Goal: Transaction & Acquisition: Purchase product/service

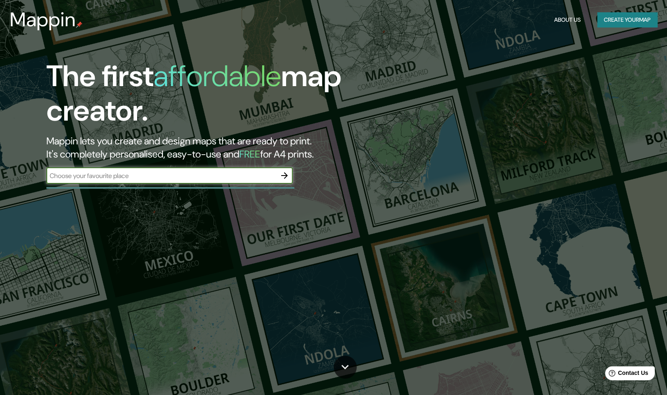
click at [156, 178] on input "text" at bounding box center [161, 175] width 230 height 9
click at [279, 179] on button "button" at bounding box center [284, 175] width 16 height 16
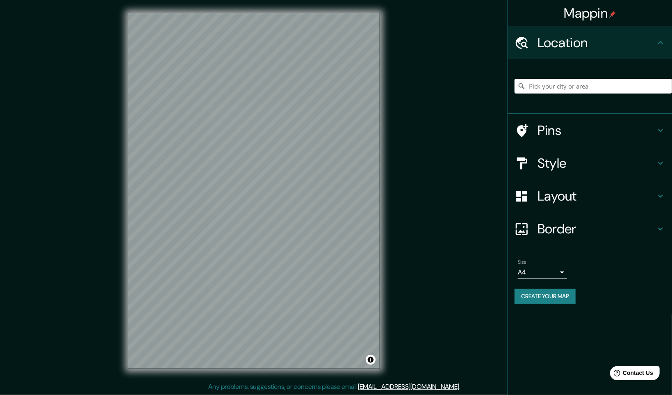
click at [406, 258] on div "Mappin Location Pins Style Layout Border Choose a border. Hint : you can make l…" at bounding box center [336, 197] width 672 height 395
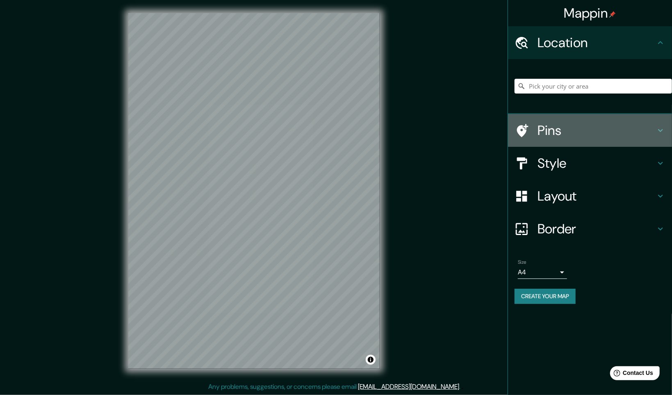
click at [563, 136] on h4 "Pins" at bounding box center [597, 130] width 118 height 16
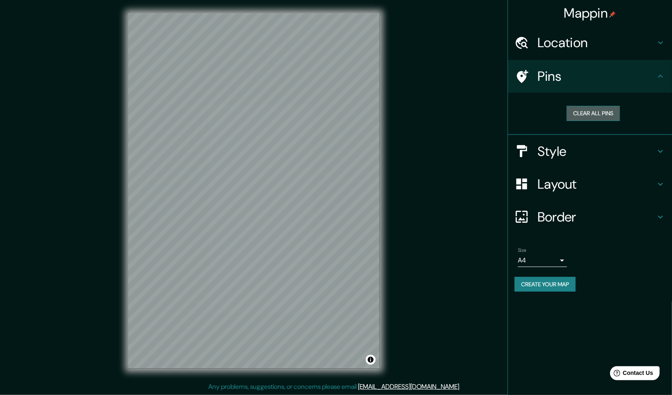
click at [598, 112] on button "Clear all pins" at bounding box center [593, 113] width 53 height 15
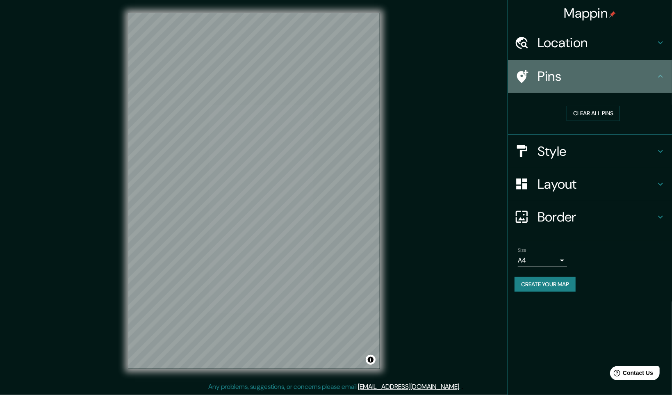
click at [622, 75] on h4 "Pins" at bounding box center [597, 76] width 118 height 16
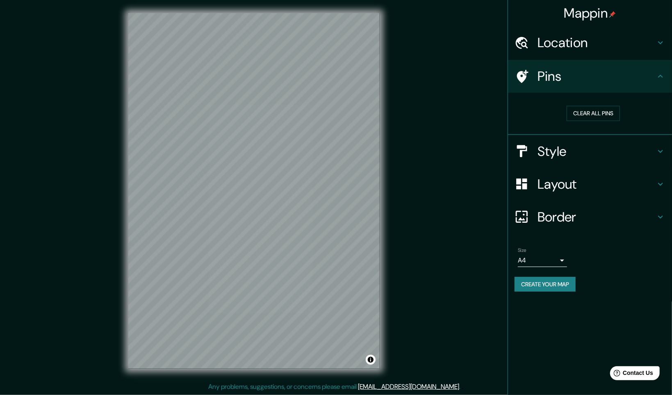
click at [584, 158] on h4 "Style" at bounding box center [597, 151] width 118 height 16
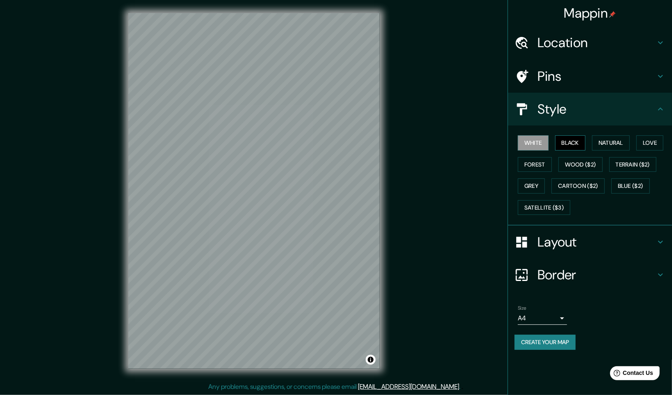
click at [584, 144] on button "Black" at bounding box center [570, 142] width 31 height 15
click at [603, 139] on button "Natural" at bounding box center [611, 142] width 38 height 15
click at [637, 140] on button "Love" at bounding box center [650, 142] width 27 height 15
click at [630, 164] on button "Terrain ($2)" at bounding box center [634, 164] width 48 height 15
click at [585, 168] on button "Wood ($2)" at bounding box center [581, 164] width 44 height 15
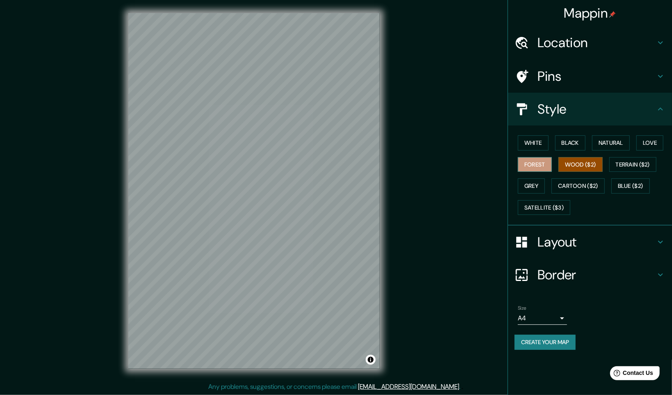
click at [526, 169] on button "Forest" at bounding box center [535, 164] width 34 height 15
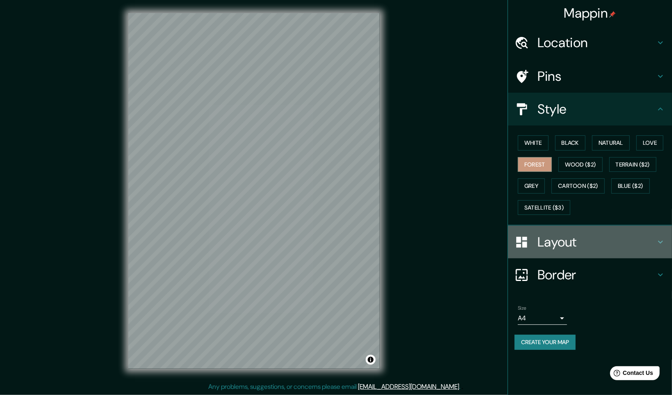
click at [548, 249] on div "Layout" at bounding box center [590, 242] width 164 height 33
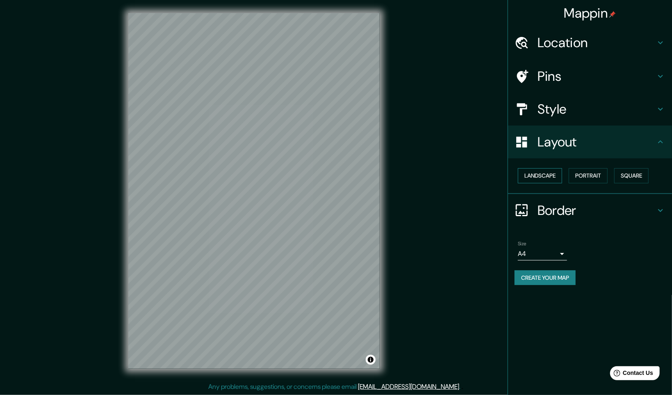
click at [545, 178] on button "Landscape" at bounding box center [540, 175] width 44 height 15
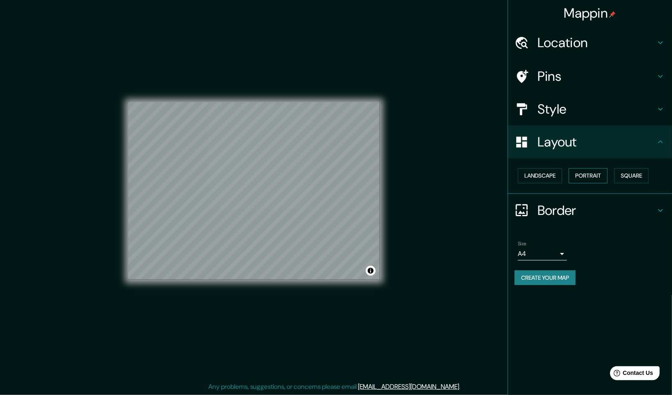
click at [581, 174] on button "Portrait" at bounding box center [588, 175] width 39 height 15
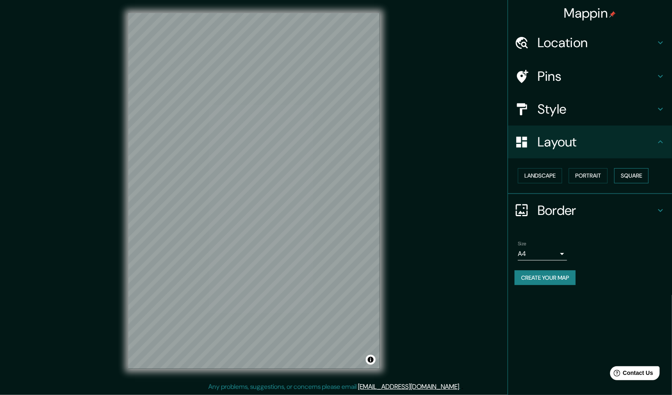
click at [621, 173] on button "Square" at bounding box center [632, 175] width 34 height 15
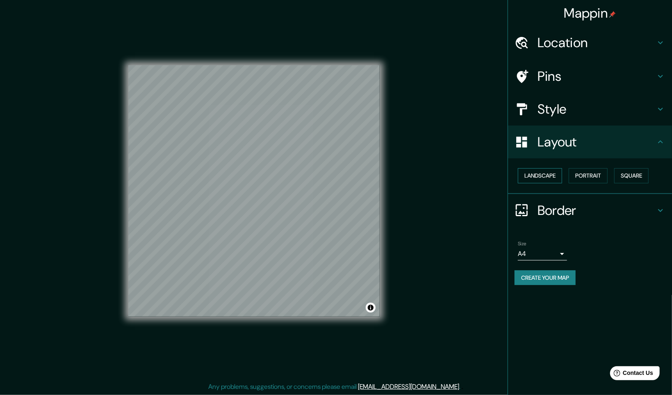
click at [537, 180] on button "Landscape" at bounding box center [540, 175] width 44 height 15
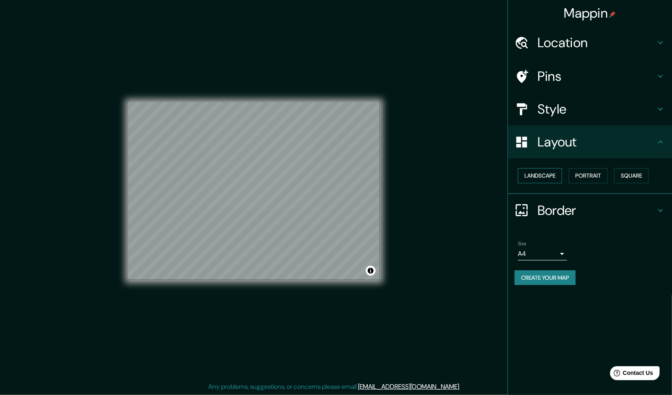
click at [537, 180] on button "Landscape" at bounding box center [540, 175] width 44 height 15
click at [618, 172] on button "Square" at bounding box center [632, 175] width 34 height 15
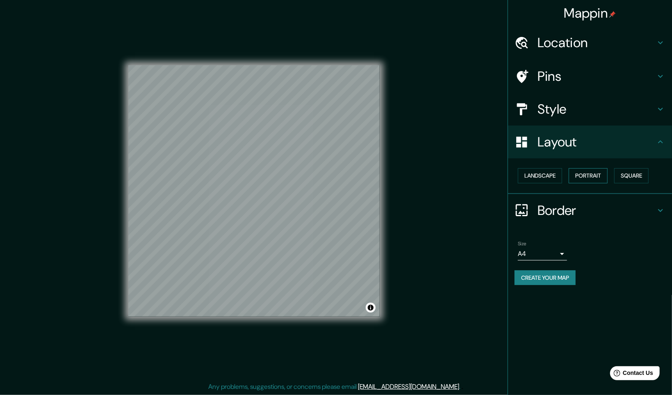
click at [592, 174] on button "Portrait" at bounding box center [588, 175] width 39 height 15
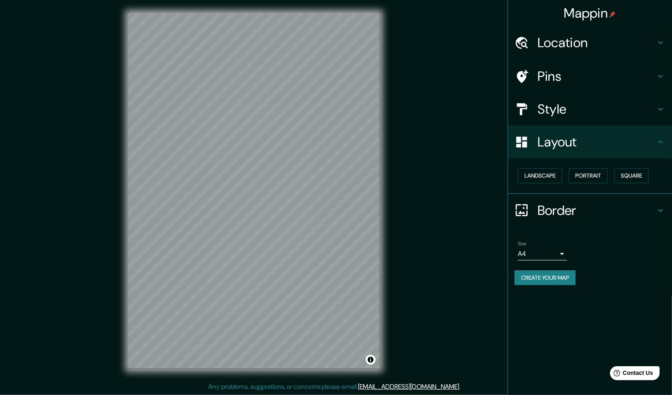
click at [593, 144] on h4 "Layout" at bounding box center [597, 142] width 118 height 16
click at [546, 106] on h4 "Style" at bounding box center [597, 109] width 118 height 16
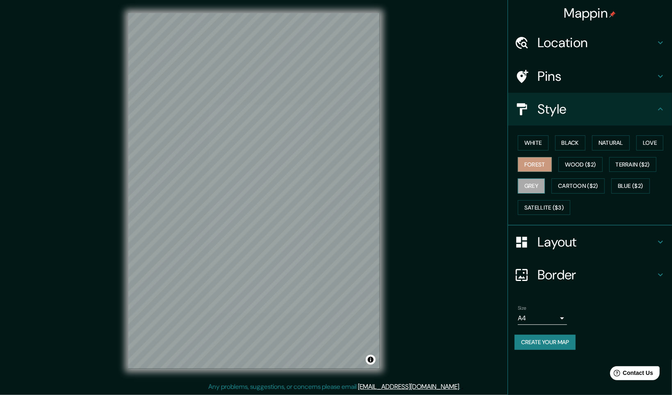
click at [541, 185] on button "Grey" at bounding box center [531, 185] width 27 height 15
click at [570, 167] on button "Wood ($2)" at bounding box center [581, 164] width 44 height 15
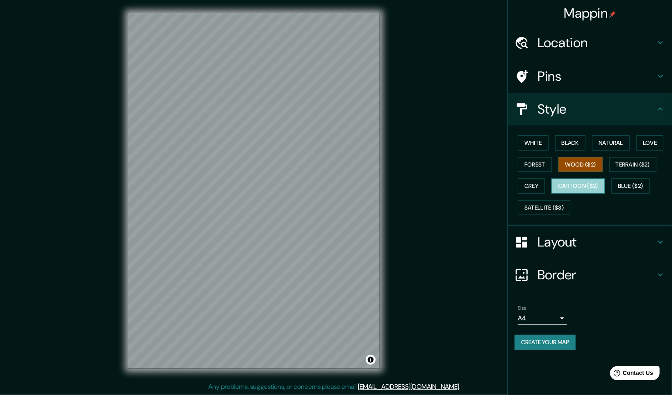
click at [573, 181] on button "Cartoon ($2)" at bounding box center [578, 185] width 53 height 15
click at [585, 158] on button "Wood ($2)" at bounding box center [581, 164] width 44 height 15
click at [637, 182] on button "Blue ($2)" at bounding box center [631, 185] width 39 height 15
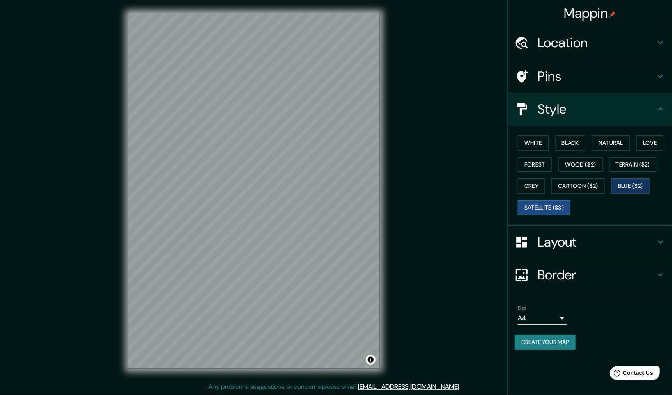
click at [552, 207] on button "Satellite ($3)" at bounding box center [544, 207] width 53 height 15
click at [536, 178] on button "Grey" at bounding box center [531, 185] width 27 height 15
click at [537, 154] on div "White Black Natural Love Forest Wood ($2) Terrain ($2) Grey Cartoon ($2) Blue (…" at bounding box center [594, 175] width 158 height 86
click at [542, 158] on button "Forest" at bounding box center [535, 164] width 34 height 15
click at [566, 147] on button "Black" at bounding box center [570, 142] width 31 height 15
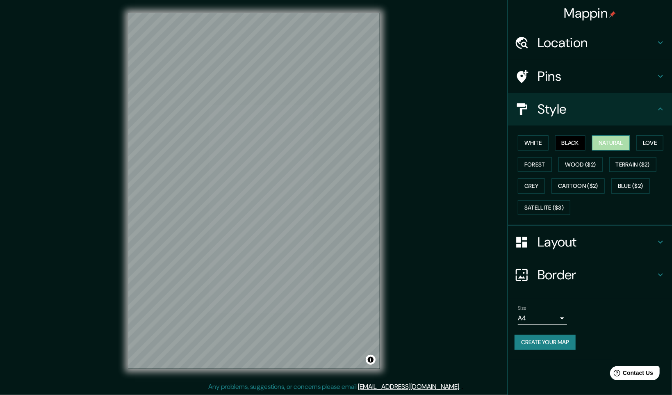
click at [625, 136] on button "Natural" at bounding box center [611, 142] width 38 height 15
click at [643, 139] on button "Love" at bounding box center [650, 142] width 27 height 15
click at [528, 144] on button "White" at bounding box center [533, 142] width 31 height 15
click at [567, 145] on button "Black" at bounding box center [570, 142] width 31 height 15
